Goal: Task Accomplishment & Management: Manage account settings

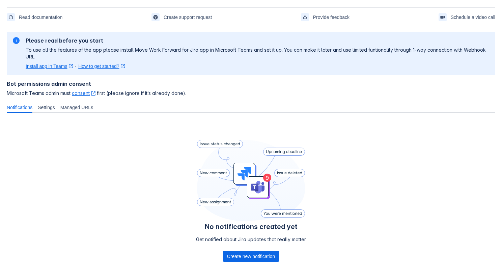
scroll to position [53, 0]
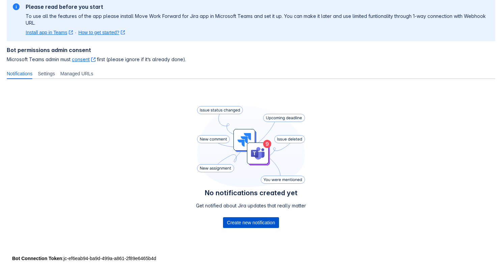
click at [258, 218] on span "Create new notification" at bounding box center [251, 222] width 48 height 11
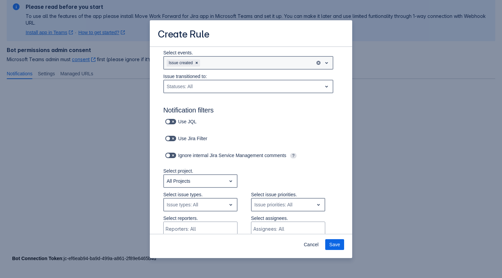
scroll to position [22, 0]
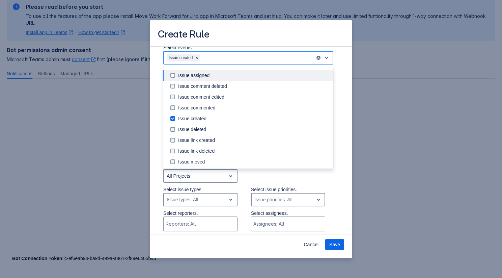
click at [241, 57] on div "Issue created" at bounding box center [239, 57] width 151 height 11
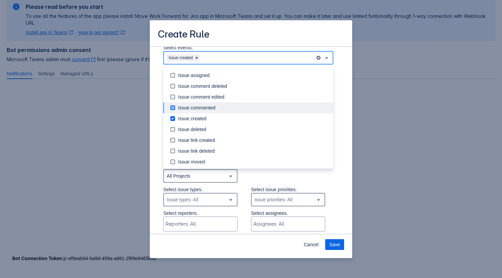
click at [225, 109] on div "Issue commented" at bounding box center [253, 107] width 151 height 7
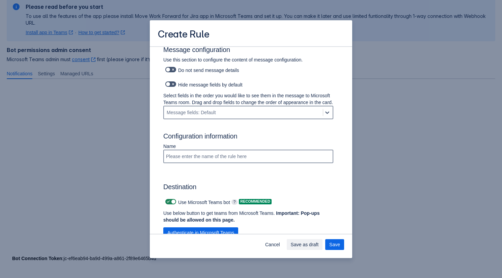
scroll to position [358, 0]
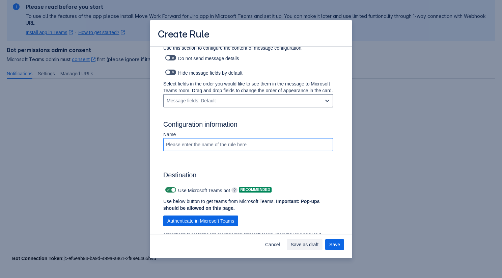
click at [238, 148] on input "Scrollable content" at bounding box center [248, 144] width 169 height 12
type input "My first rule"
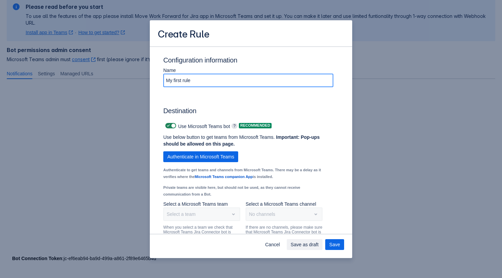
scroll to position [462, 0]
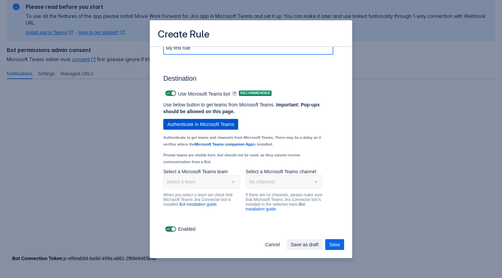
click at [200, 121] on span "Authenticate in Microsoft Teams" at bounding box center [200, 124] width 67 height 11
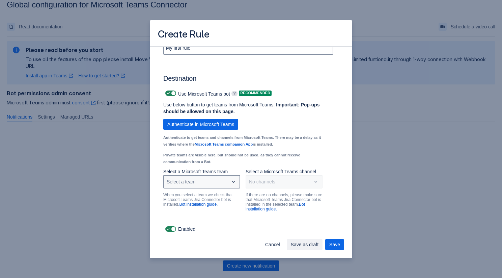
click at [200, 184] on div "Select a team" at bounding box center [196, 181] width 65 height 11
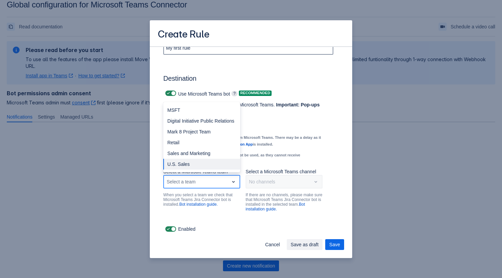
click at [192, 159] on div "U.S. Sales" at bounding box center [201, 164] width 77 height 11
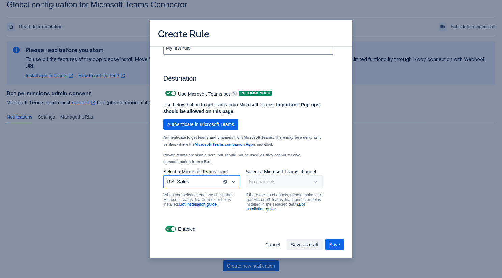
click at [263, 185] on div "No channels" at bounding box center [284, 182] width 77 height 14
click at [267, 183] on div "No channels" at bounding box center [284, 182] width 77 height 14
click at [263, 182] on div "No channels" at bounding box center [284, 182] width 77 height 14
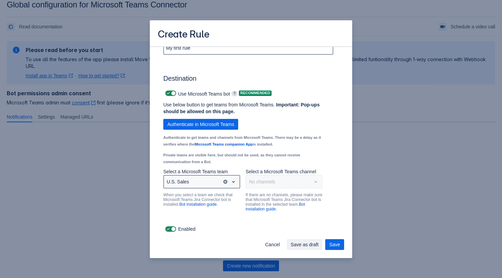
click at [205, 180] on div "U.S. Sales" at bounding box center [193, 181] width 58 height 11
click at [274, 185] on div "No channels" at bounding box center [284, 182] width 77 height 14
click at [270, 241] on span "Cancel" at bounding box center [272, 244] width 15 height 11
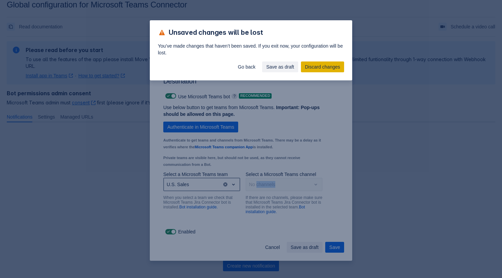
click at [307, 71] on span "Discard changes" at bounding box center [322, 66] width 35 height 11
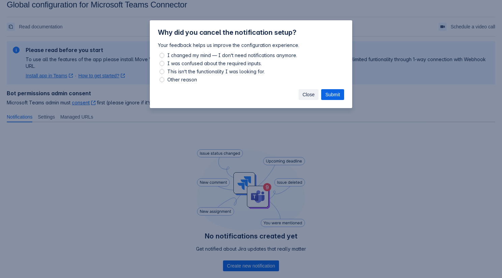
click at [304, 95] on span "Close" at bounding box center [309, 94] width 12 height 11
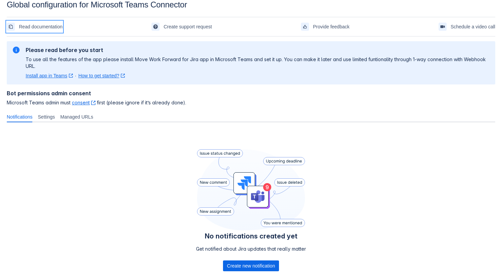
scroll to position [0, 0]
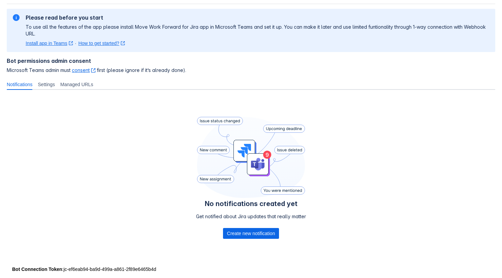
scroll to position [53, 0]
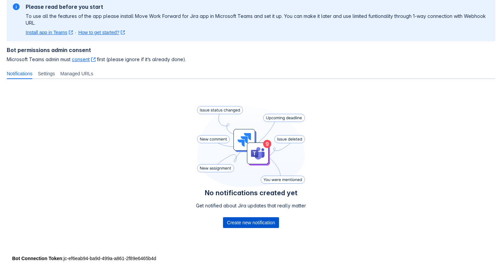
click at [261, 221] on span "Create new notification" at bounding box center [251, 222] width 48 height 11
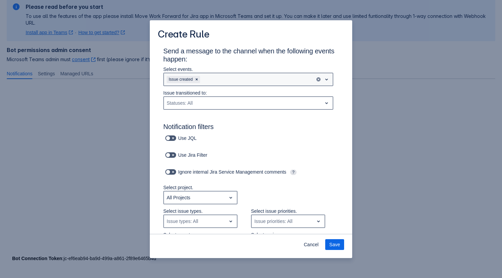
click at [228, 82] on div "Issue created" at bounding box center [239, 79] width 151 height 11
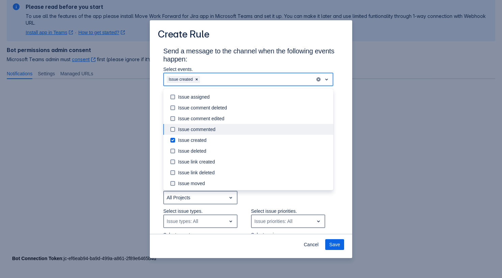
click at [220, 131] on div "Issue commented" at bounding box center [253, 129] width 151 height 7
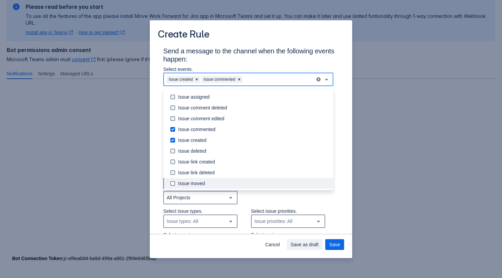
click at [322, 198] on div "Select project. All Projects" at bounding box center [244, 196] width 189 height 24
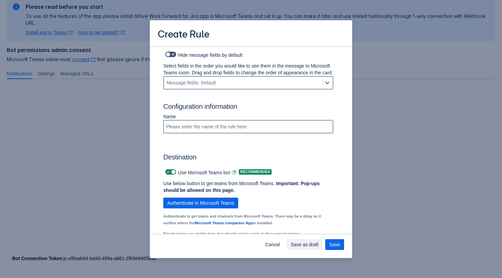
scroll to position [393, 0]
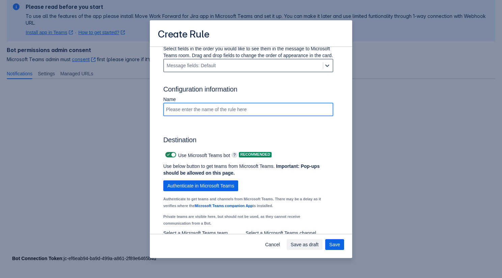
click at [249, 115] on input "Scrollable content" at bounding box center [248, 109] width 169 height 12
type input "My First Rule"
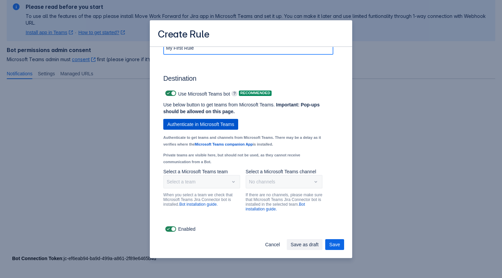
click at [225, 125] on span "Authenticate in Microsoft Teams" at bounding box center [200, 124] width 67 height 11
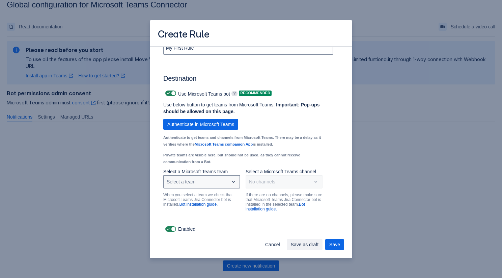
click at [206, 178] on div "Select a team" at bounding box center [196, 181] width 65 height 11
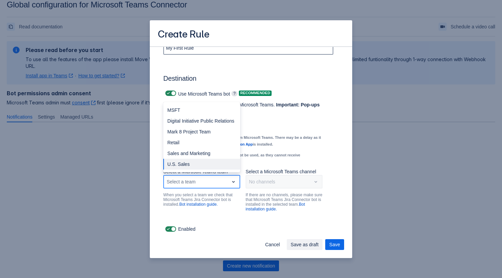
click at [196, 161] on div "U.S. Sales" at bounding box center [201, 164] width 77 height 11
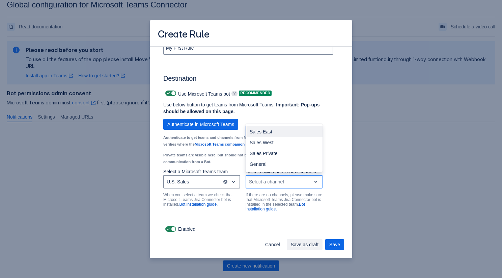
click at [274, 185] on div "Select a channel" at bounding box center [279, 181] width 65 height 11
click at [273, 170] on div "Sales East Sales West Sales Private General" at bounding box center [284, 148] width 77 height 49
click at [273, 167] on div "General" at bounding box center [284, 164] width 77 height 11
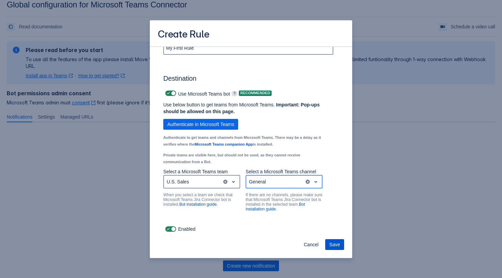
click at [333, 244] on span "Save" at bounding box center [335, 244] width 11 height 11
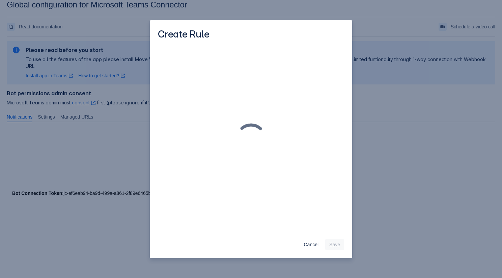
scroll to position [0, 0]
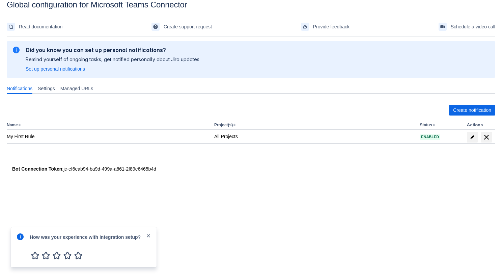
click at [150, 235] on span "close" at bounding box center [148, 235] width 5 height 5
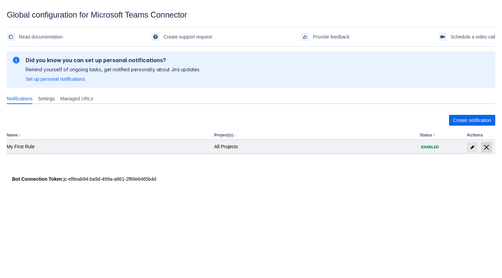
click at [484, 150] on span "delete" at bounding box center [487, 147] width 8 height 8
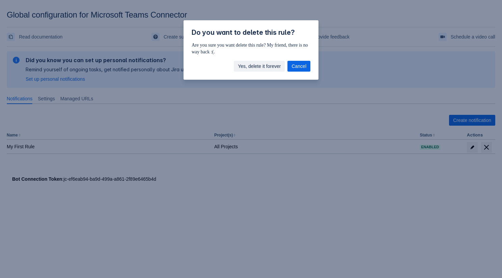
click at [278, 68] on span "Yes, delete it forever" at bounding box center [259, 66] width 43 height 11
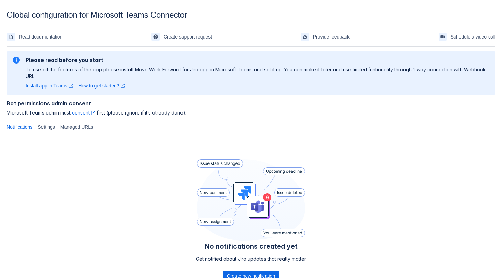
scroll to position [53, 0]
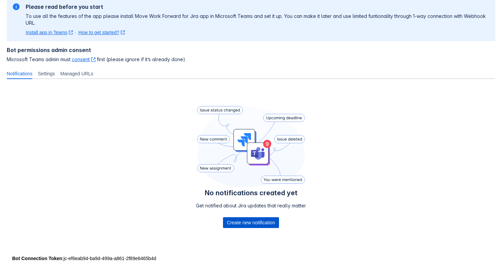
click at [258, 222] on span "Create new notification" at bounding box center [251, 222] width 48 height 11
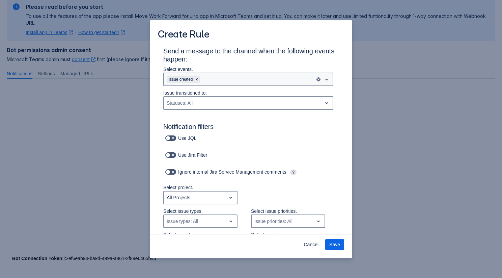
click at [225, 73] on div "Issue created" at bounding box center [248, 80] width 170 height 14
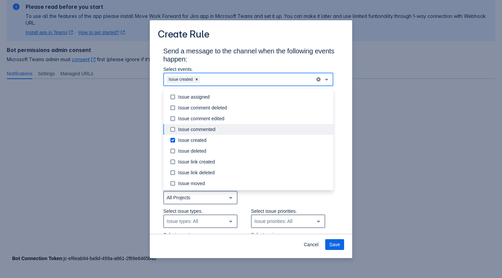
click at [224, 127] on div "Issue commented" at bounding box center [253, 129] width 151 height 7
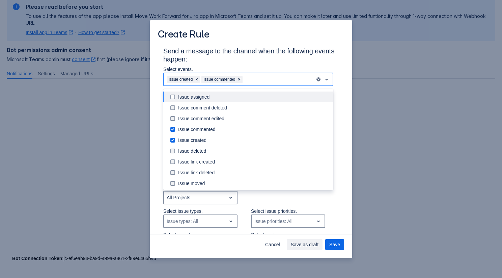
click at [263, 63] on h3 "Send a message to the channel when the following events happen:" at bounding box center [251, 56] width 176 height 19
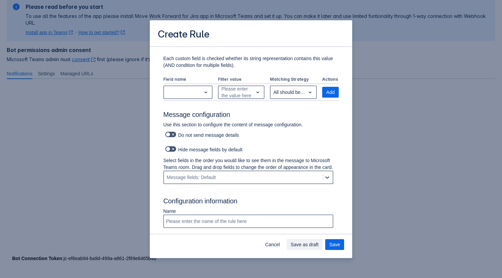
scroll to position [462, 0]
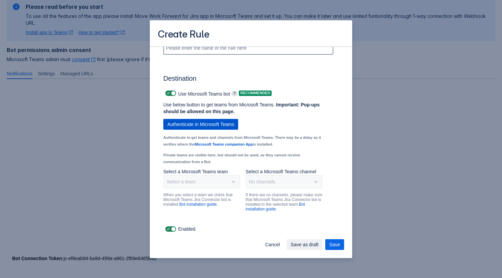
click at [218, 123] on span "Authenticate in Microsoft Teams" at bounding box center [200, 124] width 67 height 11
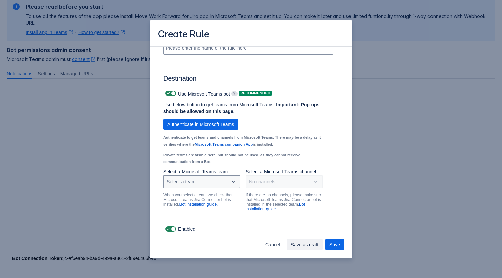
click at [223, 182] on div "Select a team" at bounding box center [196, 181] width 65 height 11
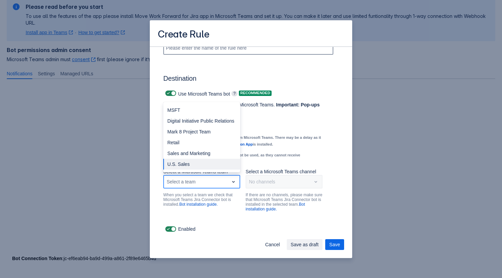
click at [208, 164] on div "U.S. Sales" at bounding box center [201, 164] width 77 height 11
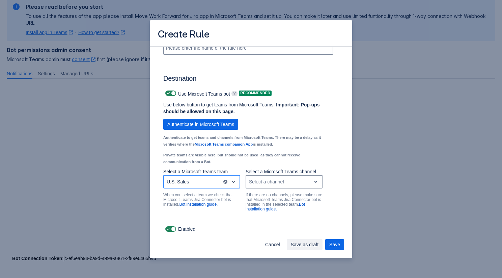
click at [270, 181] on div "Select a channel" at bounding box center [266, 181] width 35 height 7
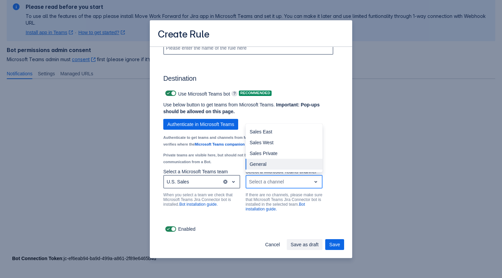
click at [270, 163] on div "General" at bounding box center [284, 164] width 77 height 11
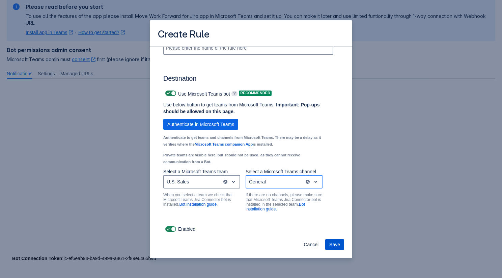
click at [331, 240] on span "Save" at bounding box center [335, 244] width 11 height 11
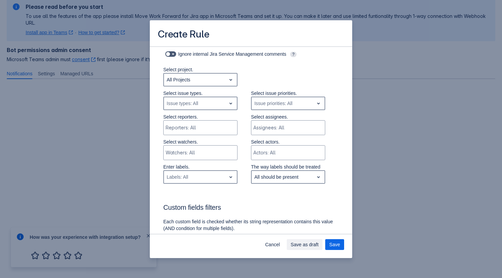
scroll to position [0, 0]
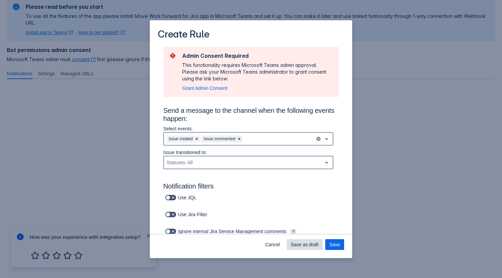
click at [303, 250] on span "Save as draft" at bounding box center [305, 244] width 28 height 11
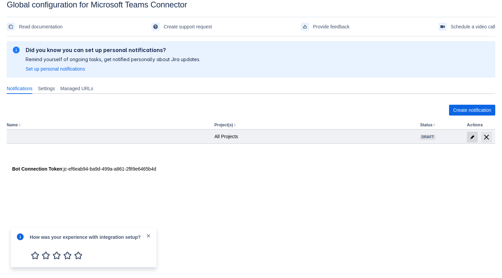
click at [467, 137] on span at bounding box center [472, 137] width 11 height 11
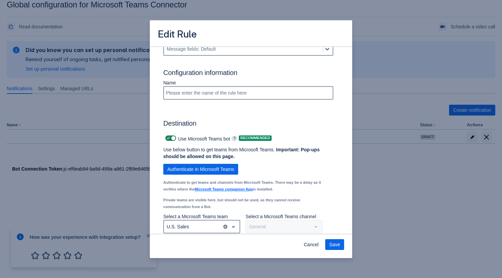
scroll to position [386, 0]
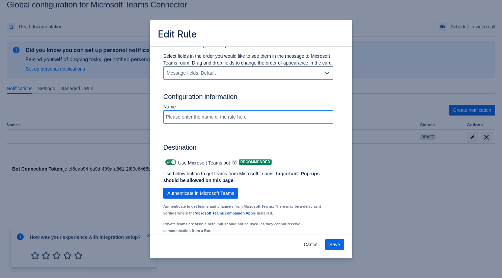
click at [214, 123] on input at bounding box center [248, 117] width 169 height 12
type input "First Rule"
click at [335, 243] on span "Save" at bounding box center [335, 244] width 11 height 11
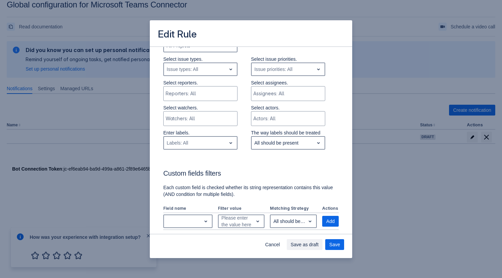
scroll to position [354, 0]
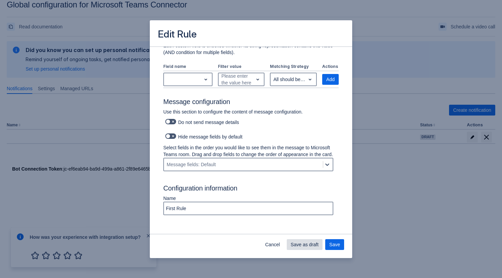
click at [306, 248] on span "Save as draft" at bounding box center [305, 244] width 28 height 11
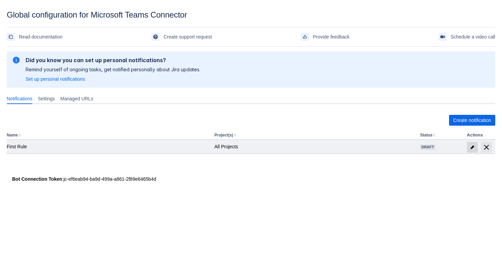
click at [472, 147] on span "edit" at bounding box center [472, 147] width 5 height 5
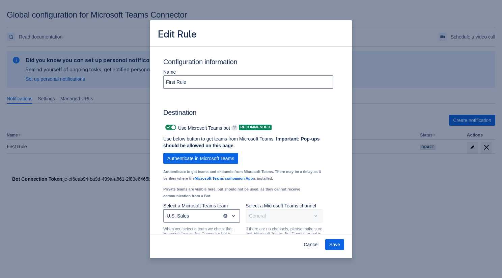
scroll to position [418, 0]
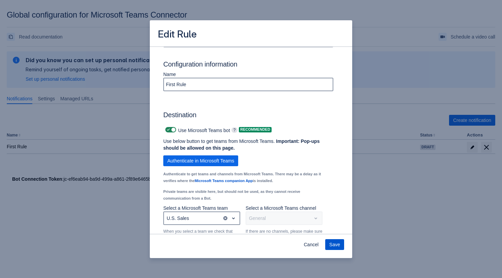
click at [329, 239] on button "Save" at bounding box center [335, 244] width 19 height 11
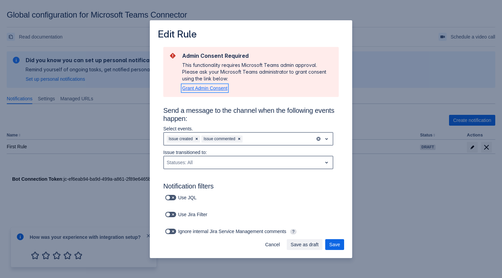
click at [212, 88] on span "Grant Admin Consent" at bounding box center [204, 87] width 45 height 5
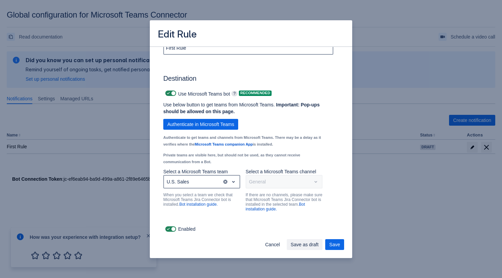
scroll to position [521, 0]
click at [334, 241] on span "Save" at bounding box center [335, 244] width 11 height 11
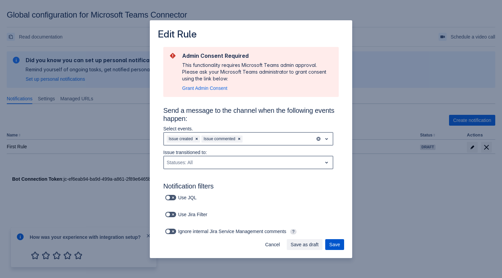
click at [335, 240] on span "Save" at bounding box center [335, 244] width 11 height 11
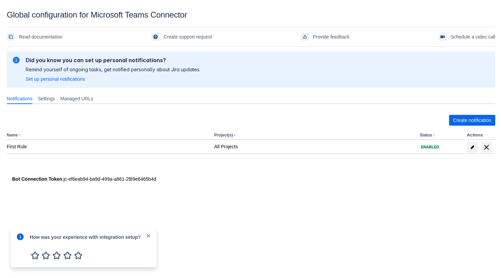
click at [150, 236] on span "close" at bounding box center [148, 235] width 5 height 5
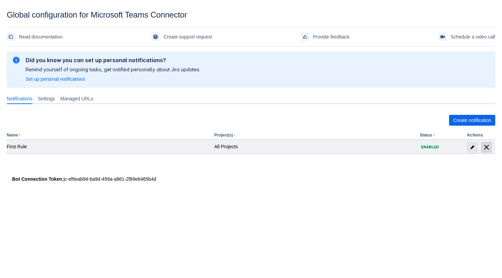
click at [490, 149] on span "delete" at bounding box center [487, 147] width 8 height 8
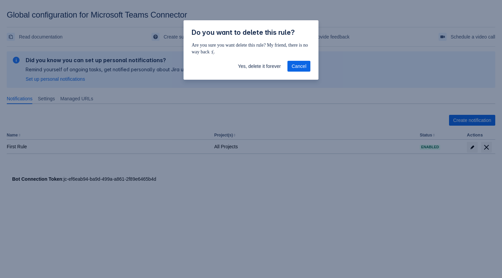
click at [272, 72] on div "Yes, delete it forever Cancel" at bounding box center [251, 67] width 135 height 24
click at [272, 69] on span "Yes, delete it forever" at bounding box center [259, 66] width 43 height 11
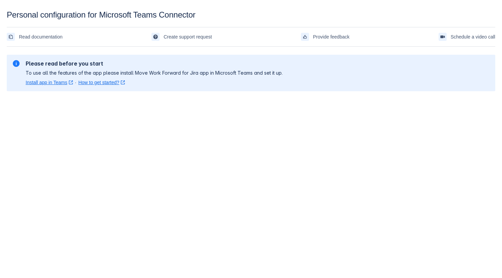
click at [192, 136] on body "Personal configuration for Microsoft Teams Connector Read documentation Create …" at bounding box center [251, 149] width 502 height 278
click at [63, 84] on link "Install app in Teams ﻿ , (opens new window)" at bounding box center [49, 82] width 47 height 7
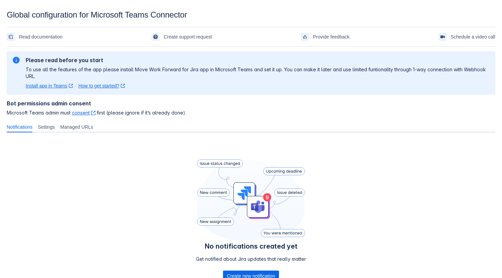
scroll to position [53, 0]
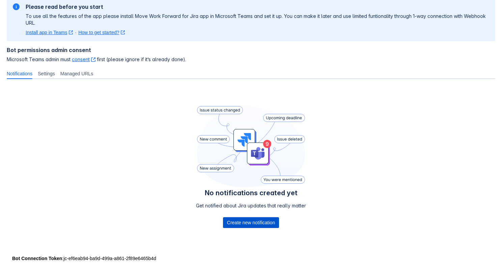
click at [270, 221] on span "Create new notification" at bounding box center [251, 222] width 48 height 11
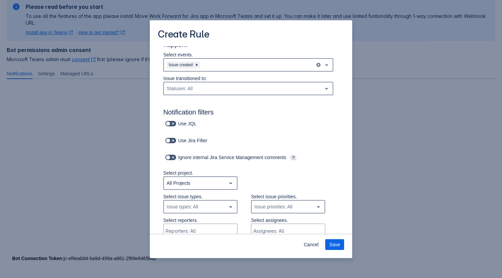
scroll to position [0, 0]
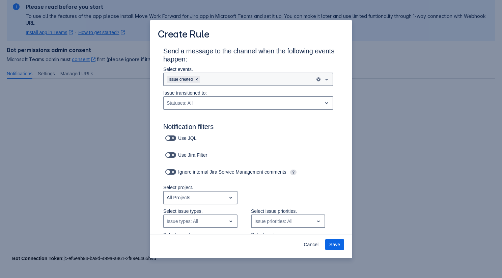
click at [220, 81] on div "Issue created" at bounding box center [239, 79] width 151 height 11
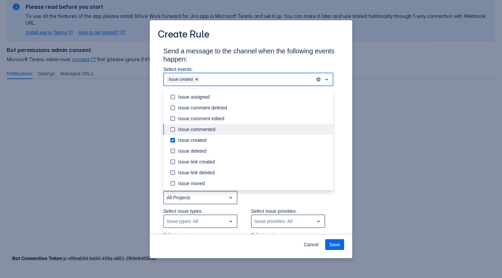
click at [215, 126] on div "Issue commented" at bounding box center [253, 129] width 151 height 7
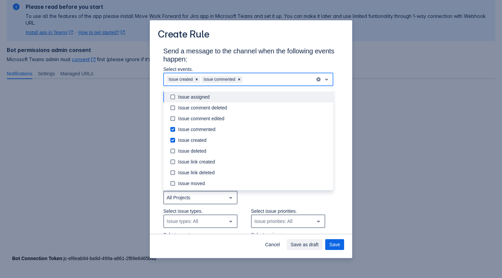
click at [249, 62] on h3 "Send a message to the channel when the following events happen:" at bounding box center [251, 56] width 176 height 19
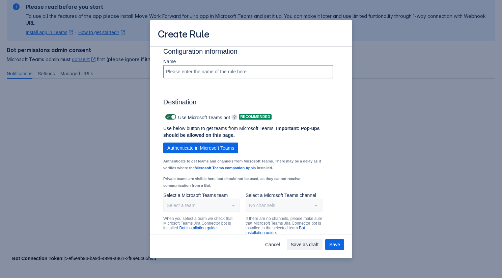
click at [173, 120] on span "Scrollable content" at bounding box center [173, 116] width 5 height 5
click at [170, 119] on input "Scrollable content" at bounding box center [167, 117] width 4 height 4
checkbox input "false"
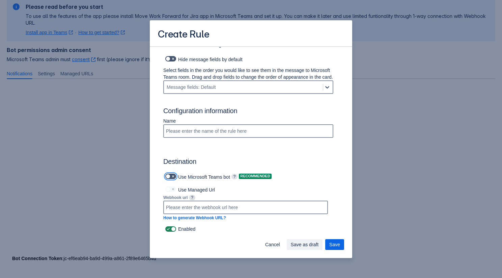
scroll to position [379, 0]
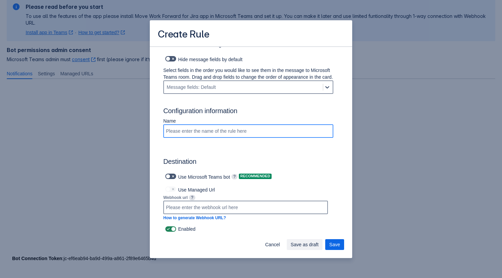
click at [211, 131] on input "Scrollable content" at bounding box center [248, 131] width 169 height 12
paste input "[URL][DOMAIN_NAME]"
type input "My WH Rule"
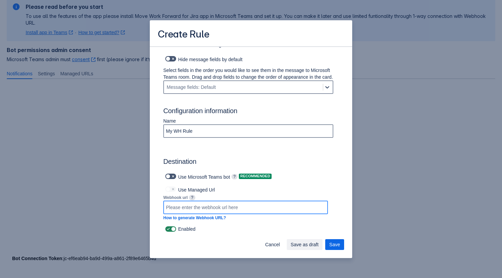
click at [237, 205] on input "Scrollable content" at bounding box center [245, 207] width 163 height 12
paste input "[URL][DOMAIN_NAME]"
type input "[URL][DOMAIN_NAME]"
click at [336, 246] on span "Save" at bounding box center [335, 244] width 11 height 11
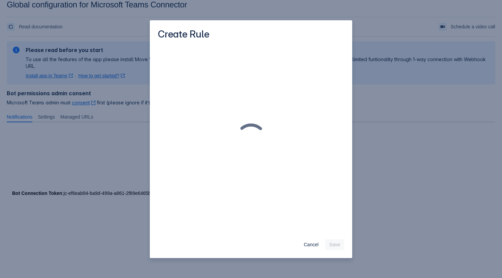
scroll to position [10, 0]
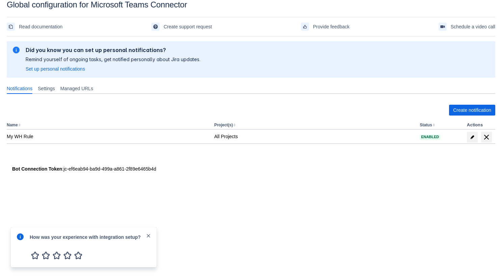
click at [148, 234] on span "close" at bounding box center [148, 235] width 5 height 5
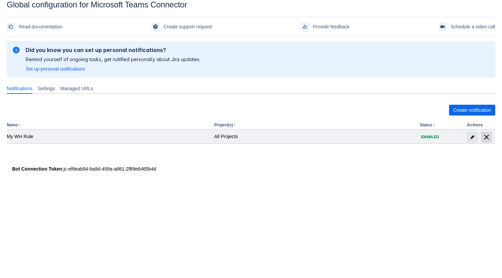
click at [487, 136] on span "delete" at bounding box center [487, 137] width 8 height 8
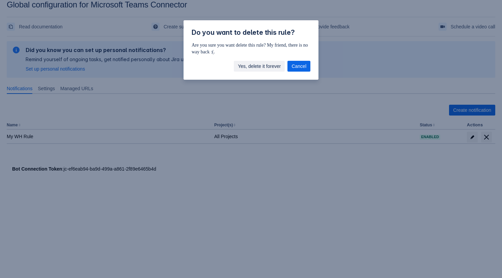
click at [252, 69] on span "Yes, delete it forever" at bounding box center [259, 66] width 43 height 11
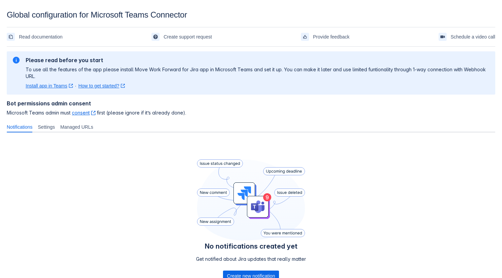
scroll to position [53, 0]
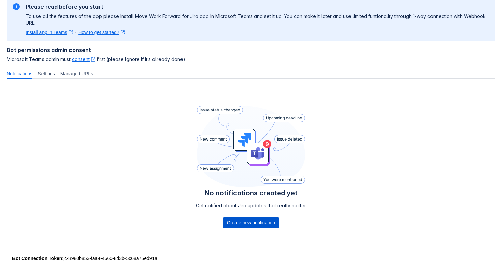
click at [248, 223] on span "Create new notification" at bounding box center [251, 222] width 48 height 11
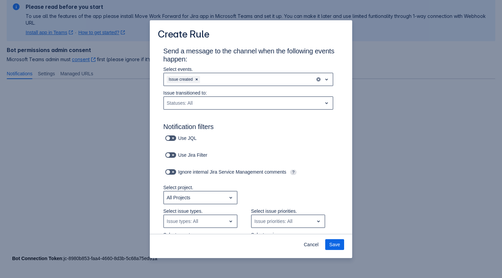
scroll to position [23, 0]
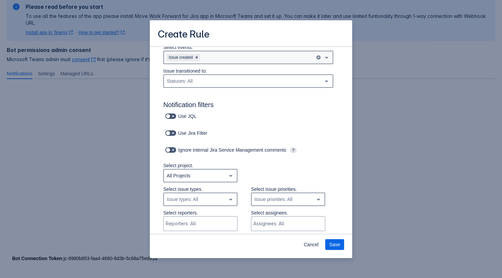
click at [225, 59] on div "Issue created" at bounding box center [239, 57] width 151 height 11
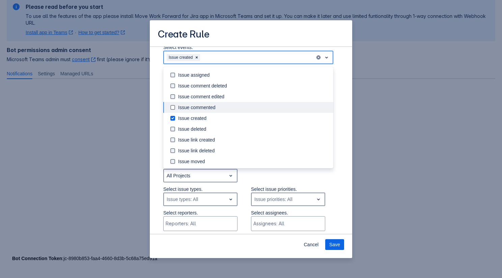
click at [213, 108] on div "Issue commented" at bounding box center [253, 107] width 151 height 7
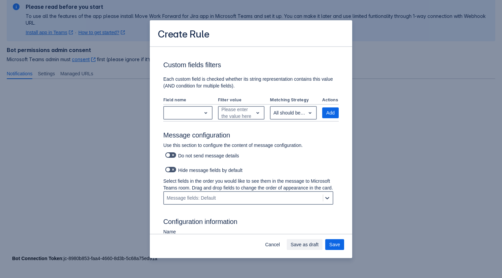
scroll to position [419, 0]
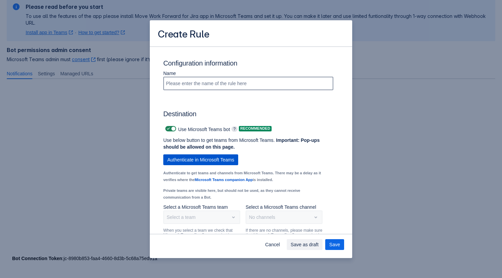
click at [227, 163] on span "Authenticate in Microsoft Teams" at bounding box center [200, 159] width 67 height 11
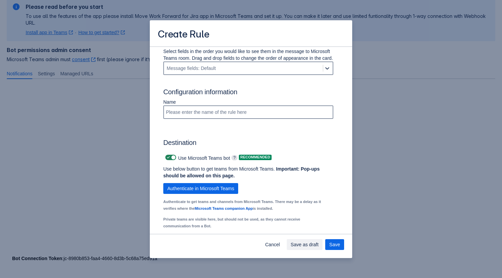
scroll to position [462, 0]
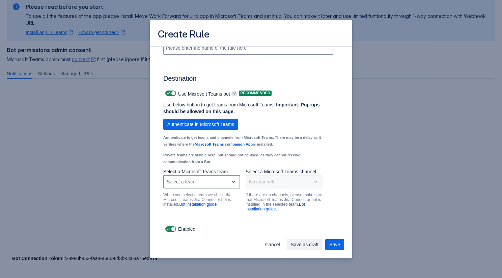
click at [226, 180] on div "Select a team" at bounding box center [196, 181] width 65 height 11
click at [214, 162] on div "Jira notifications" at bounding box center [201, 164] width 77 height 11
click at [275, 185] on div "Select a channel" at bounding box center [279, 181] width 65 height 11
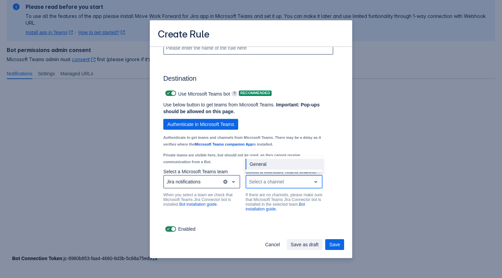
click at [271, 164] on div "General" at bounding box center [284, 164] width 77 height 11
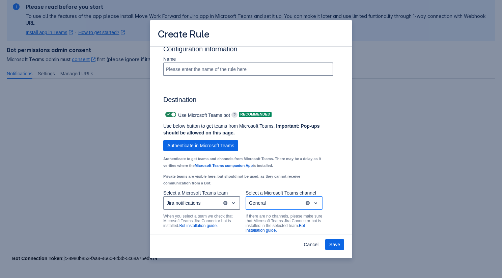
scroll to position [429, 0]
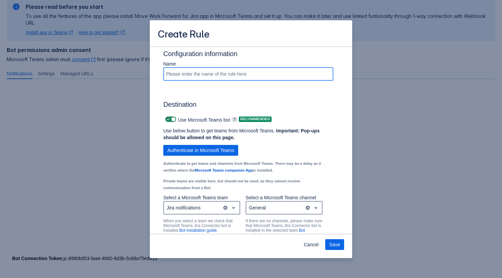
click at [236, 80] on input "Scrollable content" at bounding box center [248, 74] width 169 height 12
type input "Rule 1"
click at [335, 245] on span "Save" at bounding box center [335, 244] width 11 height 11
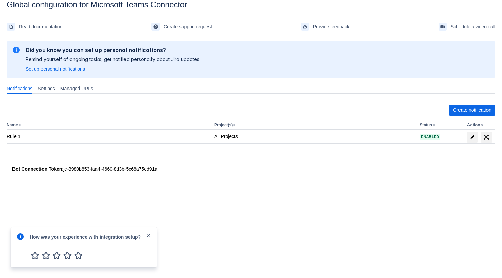
click at [150, 234] on span "close" at bounding box center [148, 235] width 5 height 5
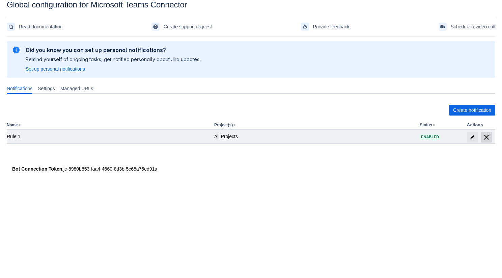
click at [488, 140] on span "delete" at bounding box center [487, 137] width 8 height 8
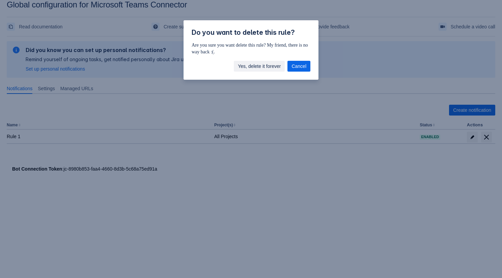
click at [260, 63] on span "Yes, delete it forever" at bounding box center [259, 66] width 43 height 11
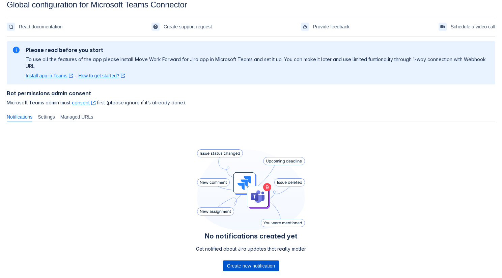
click at [232, 262] on span "Create new notification" at bounding box center [251, 265] width 48 height 11
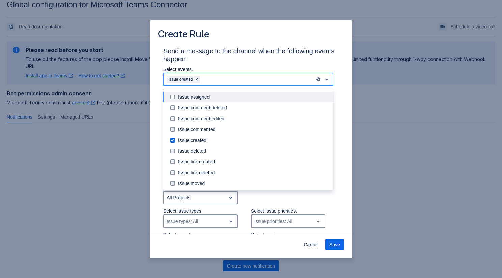
click at [231, 81] on div "Issue created" at bounding box center [239, 79] width 151 height 11
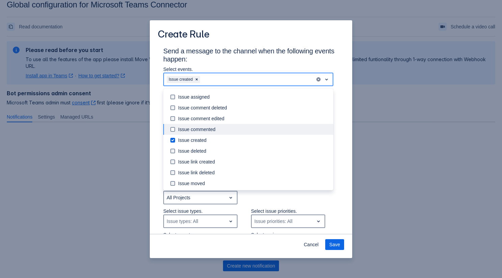
click at [219, 129] on div "Issue commented" at bounding box center [253, 129] width 151 height 7
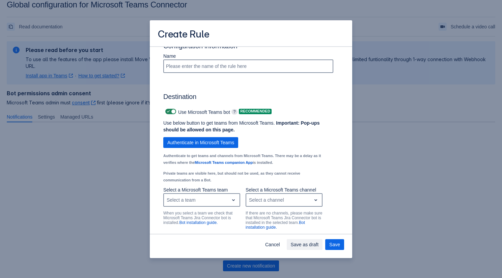
scroll to position [462, 0]
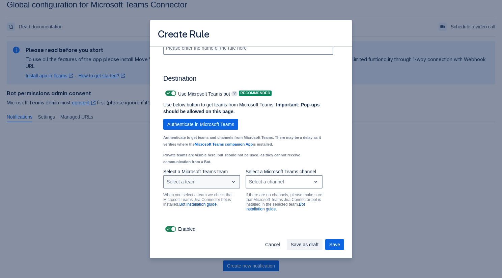
click at [193, 183] on div "Select a team" at bounding box center [181, 181] width 29 height 7
click at [190, 162] on div "Jira notifications" at bounding box center [201, 164] width 77 height 11
click at [275, 181] on div "Select a channel" at bounding box center [266, 181] width 35 height 7
click at [272, 162] on div "General" at bounding box center [284, 164] width 77 height 11
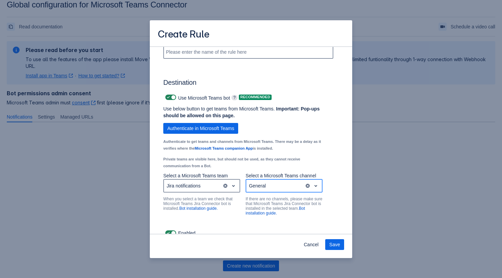
scroll to position [427, 0]
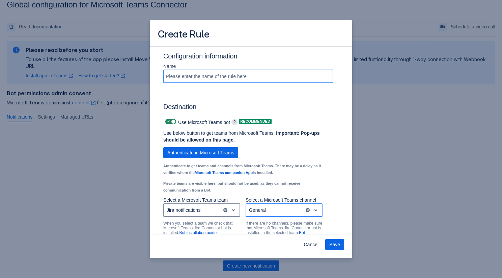
click at [258, 82] on input "Scrollable content" at bounding box center [248, 76] width 169 height 12
type input "r"
click at [337, 244] on span "Save" at bounding box center [335, 244] width 11 height 11
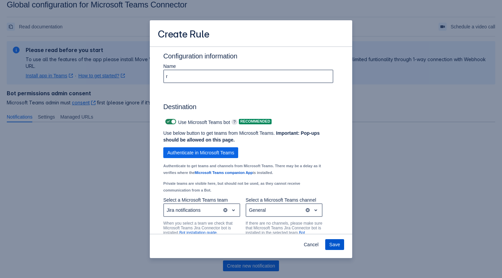
scroll to position [0, 0]
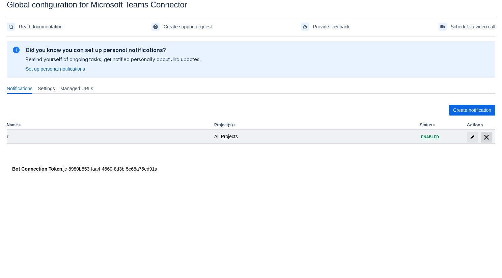
click at [484, 139] on span "delete" at bounding box center [487, 137] width 8 height 8
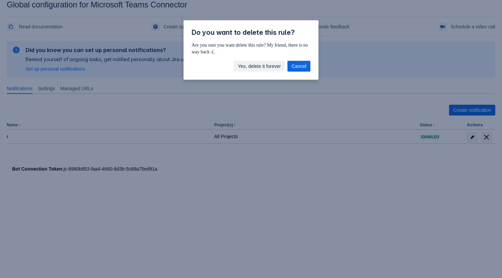
click at [267, 65] on span "Yes, delete it forever" at bounding box center [259, 66] width 43 height 11
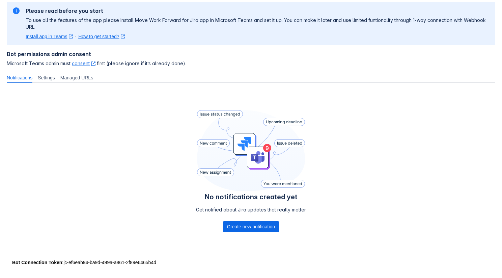
scroll to position [53, 0]
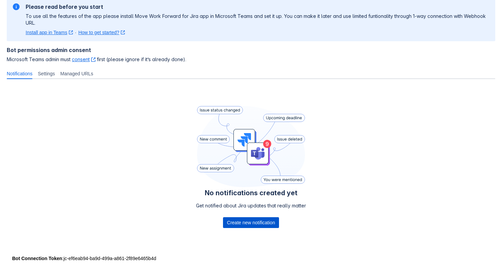
click at [244, 224] on span "Create new notification" at bounding box center [251, 222] width 48 height 11
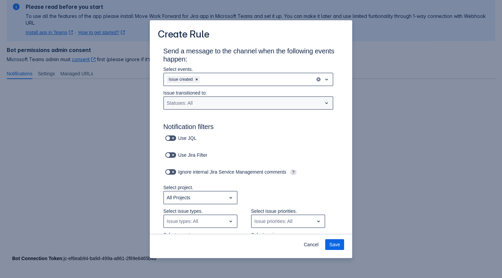
click at [207, 107] on div "Statuses: All" at bounding box center [243, 103] width 158 height 11
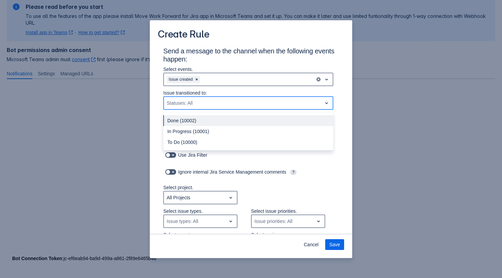
click at [209, 99] on div "Statuses: All" at bounding box center [243, 103] width 158 height 11
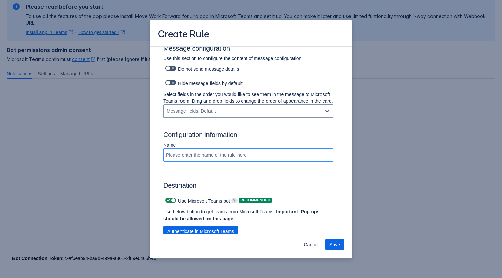
click at [190, 161] on input "Scrollable content" at bounding box center [248, 155] width 169 height 12
type input "1"
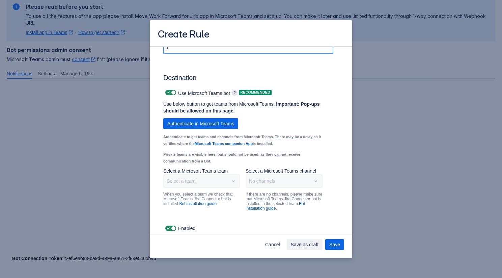
scroll to position [462, 0]
click at [202, 125] on span "Authenticate in Microsoft Teams" at bounding box center [200, 124] width 67 height 11
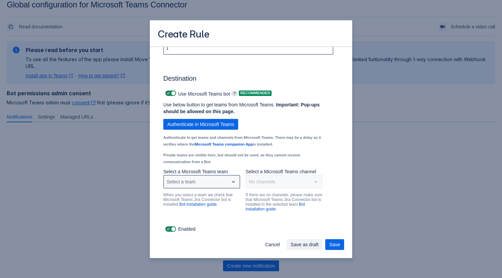
click at [223, 182] on div "Select a team" at bounding box center [196, 181] width 65 height 11
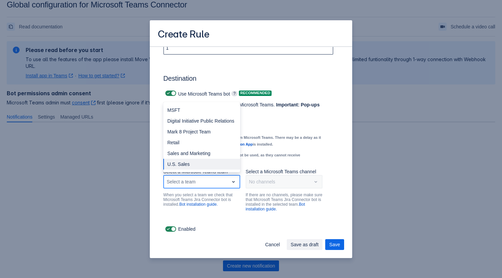
click at [194, 165] on div "U.S. Sales" at bounding box center [201, 164] width 77 height 11
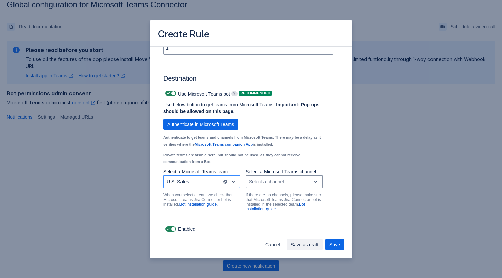
click at [262, 184] on div "Select a channel" at bounding box center [266, 181] width 35 height 7
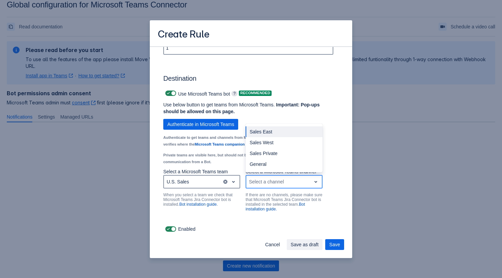
click at [262, 172] on div "Sales East Sales West Sales Private General" at bounding box center [284, 148] width 77 height 49
click at [262, 166] on div "General" at bounding box center [284, 164] width 77 height 11
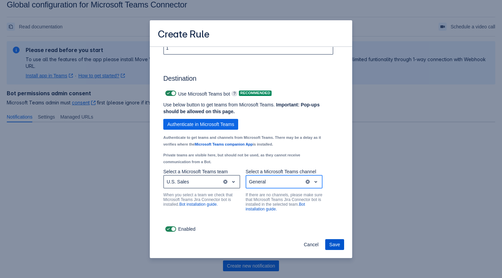
click at [332, 240] on span "Save" at bounding box center [335, 244] width 11 height 11
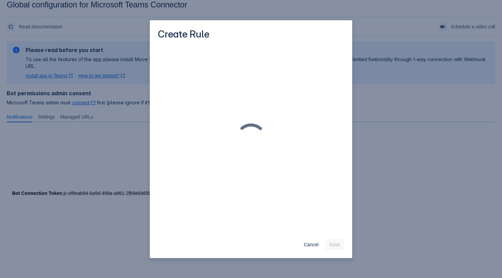
scroll to position [0, 0]
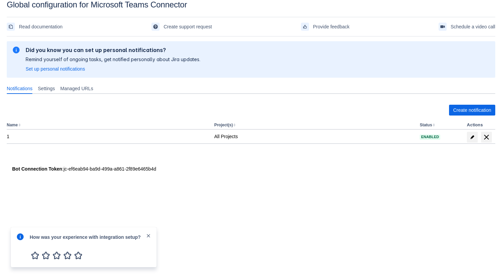
click at [146, 236] on span "close" at bounding box center [148, 235] width 5 height 5
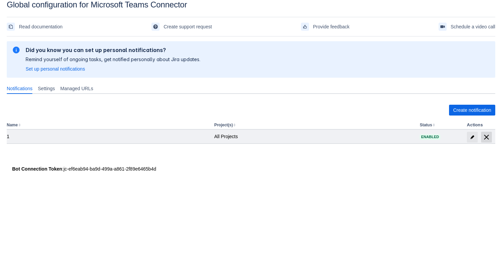
click at [484, 134] on span "delete" at bounding box center [487, 137] width 8 height 8
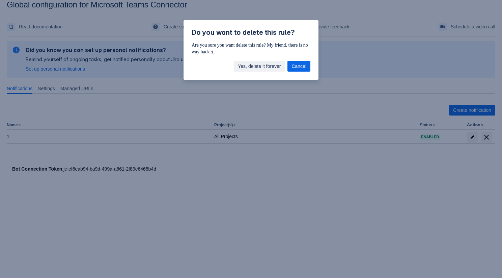
click at [250, 70] on span "Yes, delete it forever" at bounding box center [259, 66] width 43 height 11
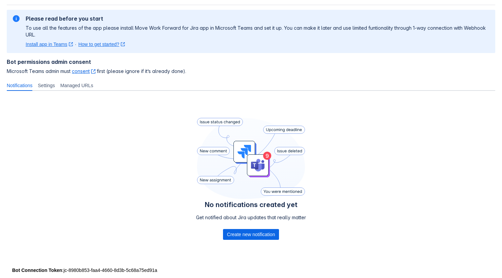
scroll to position [44, 0]
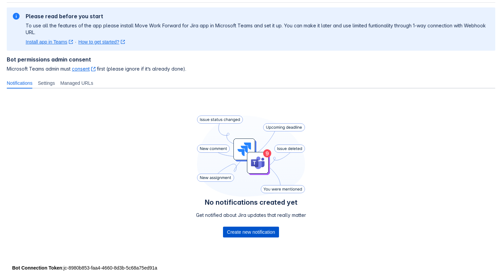
click at [245, 233] on span "Create new notification" at bounding box center [251, 232] width 48 height 11
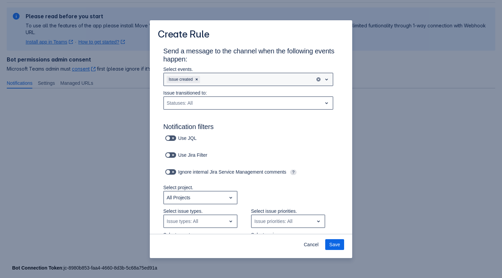
click at [230, 81] on div "Issue created" at bounding box center [239, 79] width 151 height 11
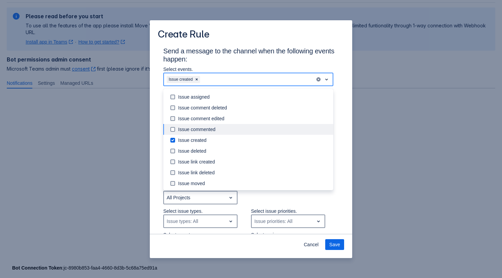
click at [222, 127] on div "Issue commented" at bounding box center [253, 129] width 151 height 7
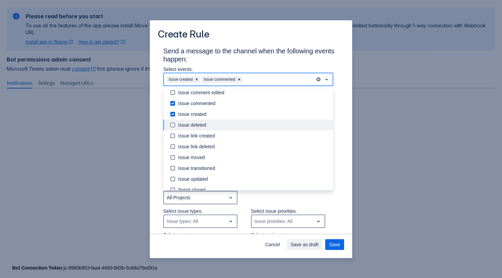
scroll to position [37, 0]
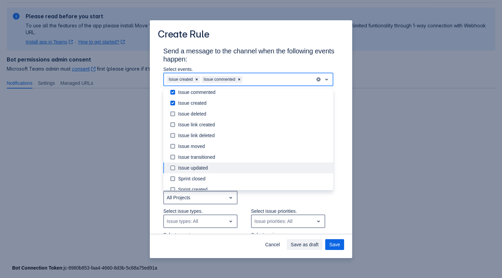
click at [216, 169] on div "Issue updated" at bounding box center [253, 167] width 151 height 7
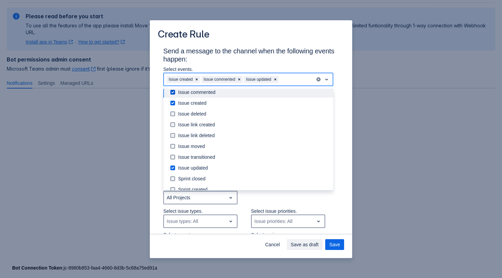
click at [276, 57] on h3 "Send a message to the channel when the following events happen:" at bounding box center [251, 56] width 176 height 19
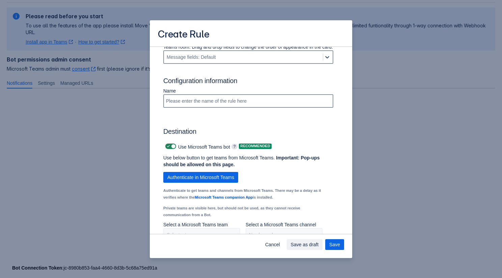
scroll to position [409, 0]
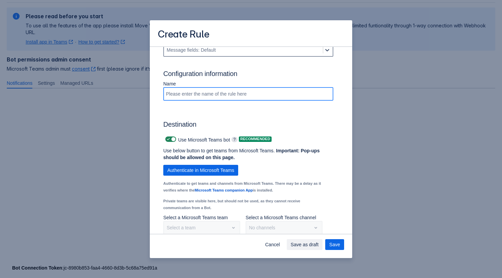
click at [242, 100] on input "Scrollable content" at bounding box center [248, 94] width 169 height 12
type input "FIrst Rule"
click at [208, 176] on span "Authenticate in Microsoft Teams" at bounding box center [200, 170] width 67 height 11
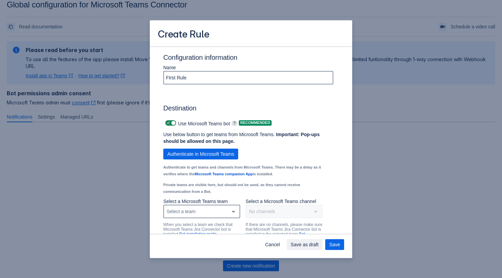
scroll to position [462, 0]
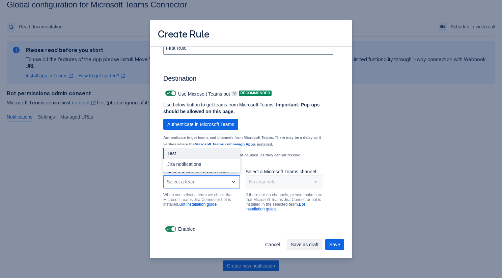
click at [223, 182] on div "Select a team" at bounding box center [196, 181] width 65 height 11
click at [210, 164] on div "Jira notifications" at bounding box center [201, 164] width 77 height 11
click at [268, 185] on div "Select a channel" at bounding box center [266, 181] width 35 height 7
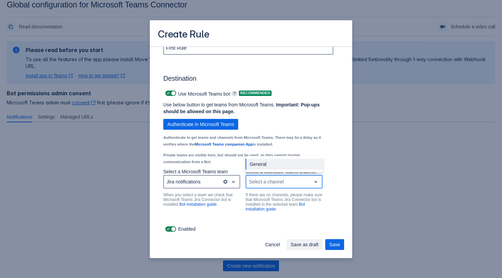
click at [273, 165] on div "General" at bounding box center [284, 164] width 77 height 11
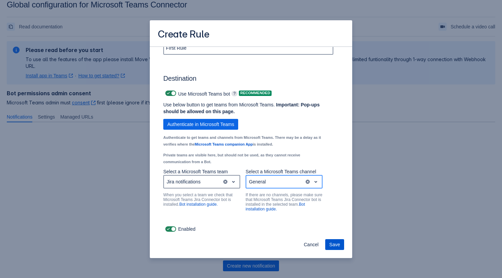
click at [335, 240] on span "Save" at bounding box center [335, 244] width 11 height 11
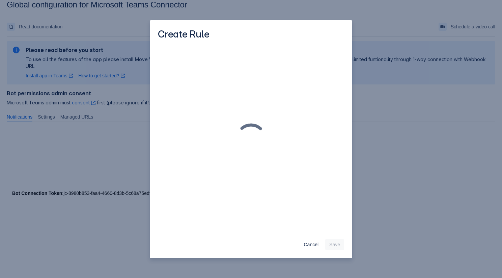
scroll to position [0, 0]
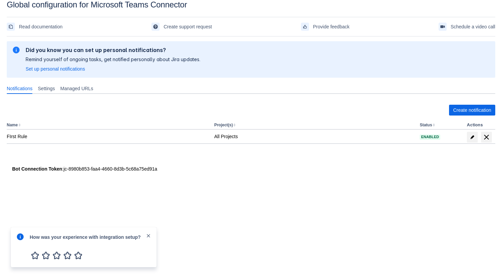
click at [147, 234] on span "close" at bounding box center [148, 235] width 5 height 5
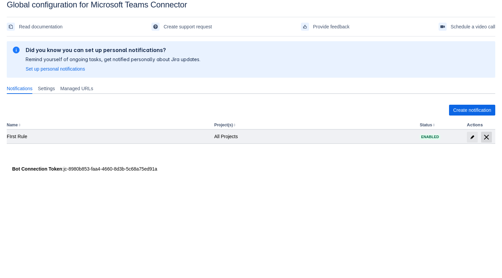
click at [486, 138] on span "delete" at bounding box center [487, 137] width 8 height 8
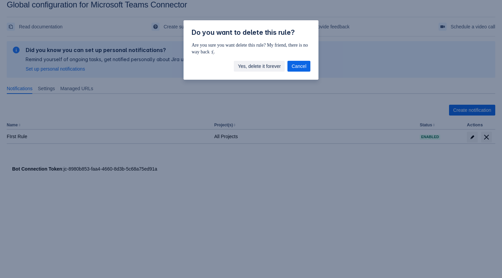
click at [266, 67] on span "Yes, delete it forever" at bounding box center [259, 66] width 43 height 11
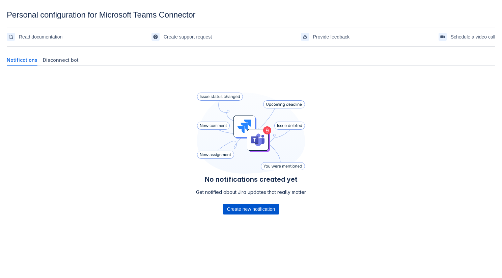
click at [249, 211] on span "Create new notification" at bounding box center [251, 209] width 48 height 11
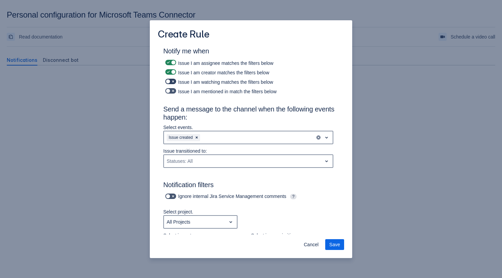
click at [171, 80] on span at bounding box center [173, 81] width 5 height 5
click at [170, 80] on input "checkbox" at bounding box center [167, 81] width 4 height 4
checkbox input "true"
click at [174, 92] on span at bounding box center [173, 90] width 5 height 5
click at [170, 92] on input "checkbox" at bounding box center [167, 91] width 4 height 4
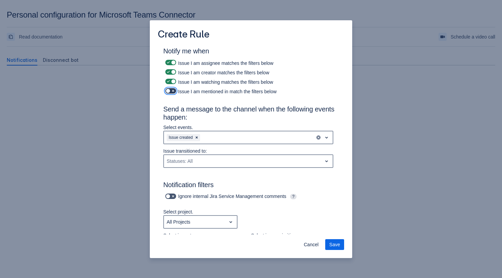
checkbox input "true"
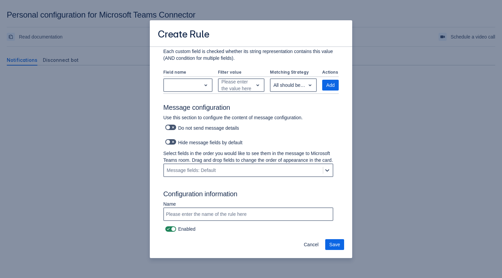
scroll to position [270, 0]
click at [196, 212] on input at bounding box center [248, 214] width 169 height 12
type input "My Personal Rule"
click at [333, 247] on span "Save" at bounding box center [335, 244] width 11 height 11
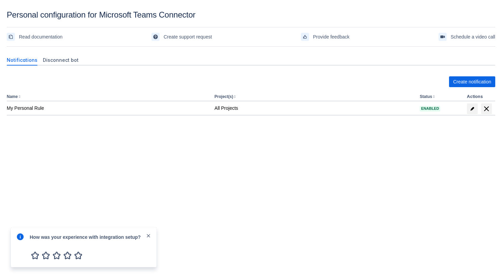
click at [150, 233] on span "close" at bounding box center [148, 235] width 5 height 5
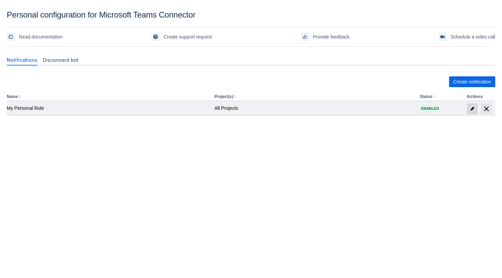
click at [471, 105] on span at bounding box center [472, 108] width 11 height 11
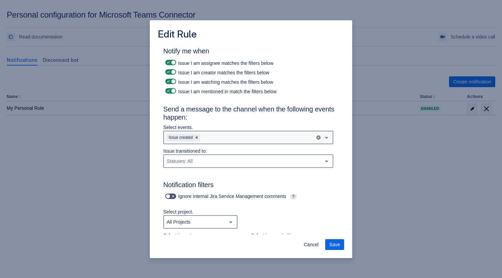
click at [223, 136] on div "Issue created" at bounding box center [239, 137] width 151 height 11
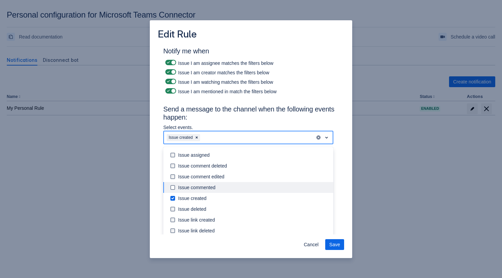
click at [220, 186] on div "Issue commented" at bounding box center [253, 187] width 151 height 7
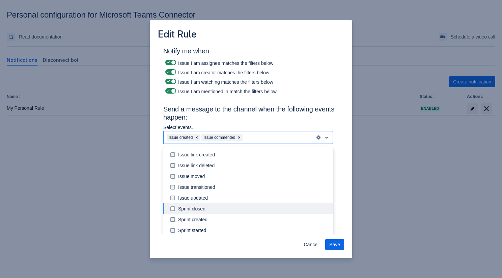
scroll to position [77, 0]
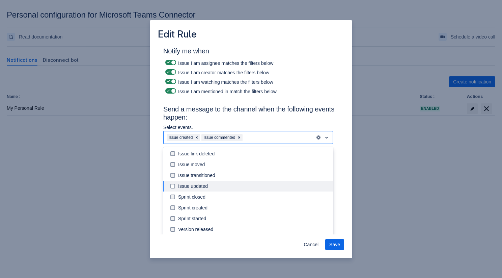
click at [213, 186] on div "Issue updated" at bounding box center [253, 186] width 151 height 7
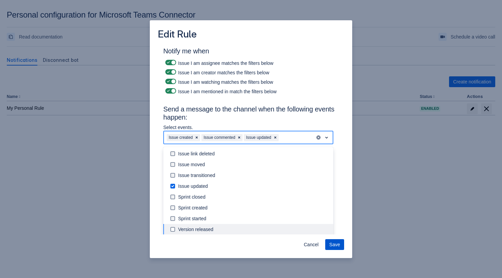
click at [338, 241] on span "Save" at bounding box center [335, 244] width 11 height 11
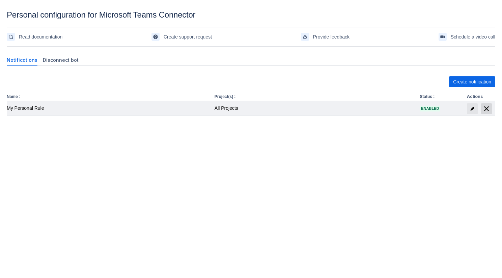
click at [487, 109] on span "delete" at bounding box center [487, 109] width 8 height 8
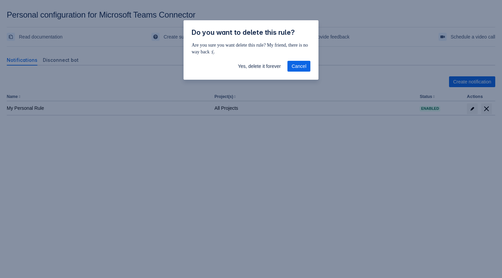
click at [278, 72] on div "Yes, delete it forever Cancel" at bounding box center [251, 67] width 135 height 24
click at [269, 67] on span "Yes, delete it forever" at bounding box center [259, 66] width 43 height 11
